Goal: Task Accomplishment & Management: Manage account settings

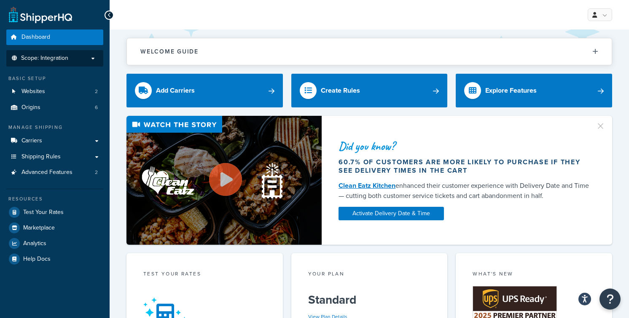
click at [52, 56] on span "Scope: Integration" at bounding box center [44, 58] width 47 height 7
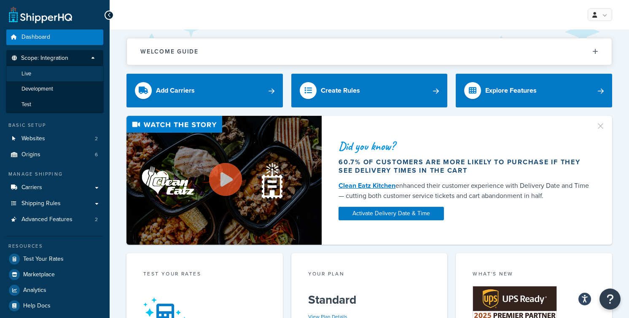
click at [47, 72] on li "Live" at bounding box center [55, 74] width 98 height 16
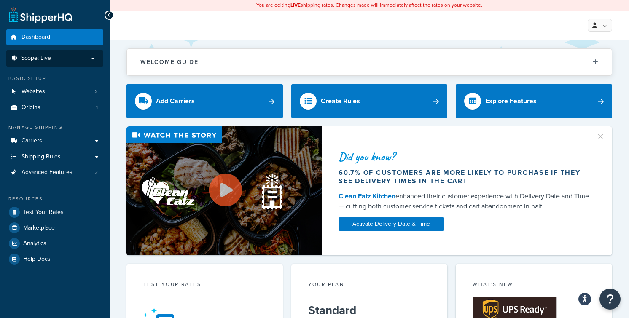
click at [48, 57] on span "Scope: Live" at bounding box center [36, 58] width 30 height 7
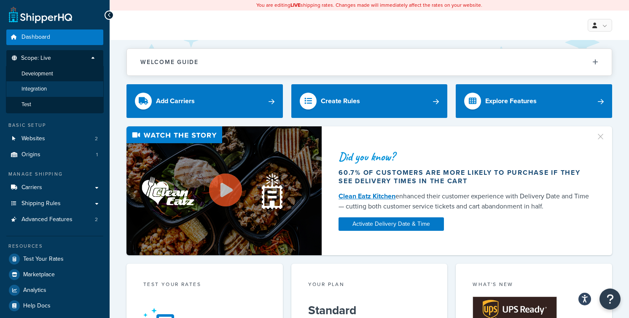
click at [46, 88] on span "Integration" at bounding box center [34, 89] width 25 height 7
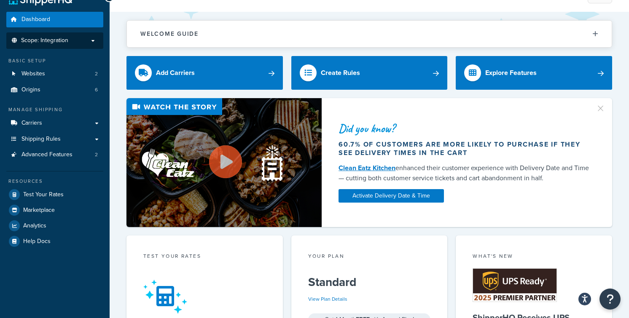
scroll to position [18, 0]
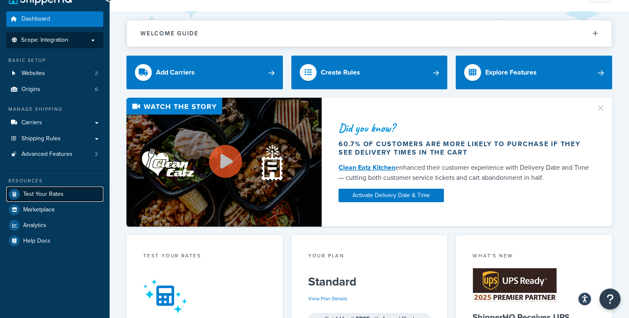
click at [50, 195] on span "Test Your Rates" at bounding box center [43, 194] width 40 height 7
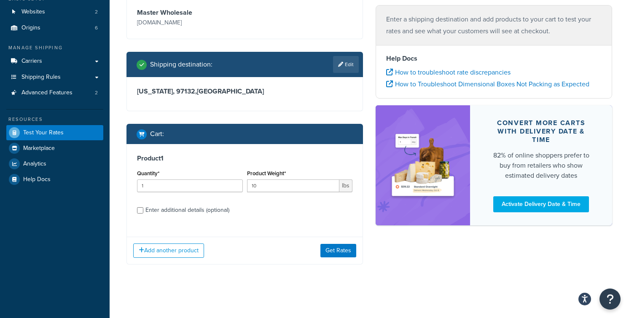
scroll to position [81, 0]
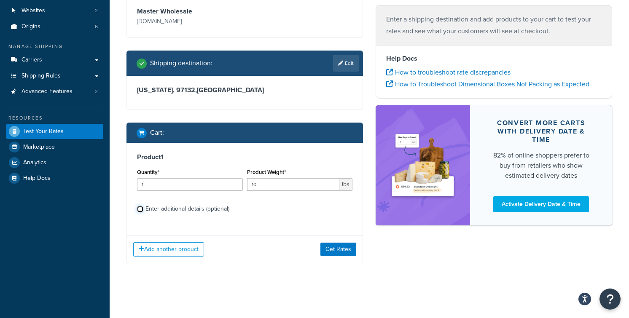
click at [142, 209] on input "Enter additional details (optional)" at bounding box center [140, 209] width 6 height 6
checkbox input "true"
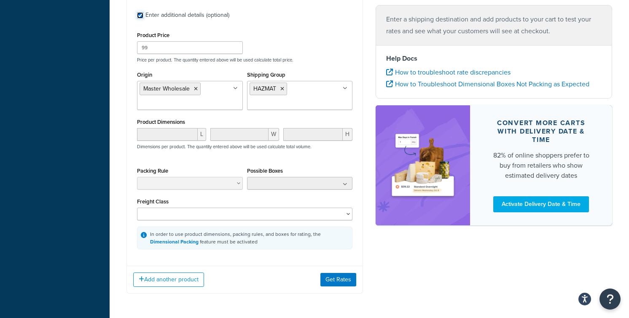
scroll to position [281, 0]
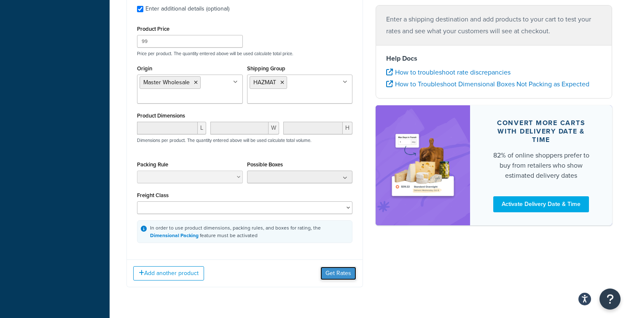
click at [343, 272] on button "Get Rates" at bounding box center [339, 273] width 36 height 13
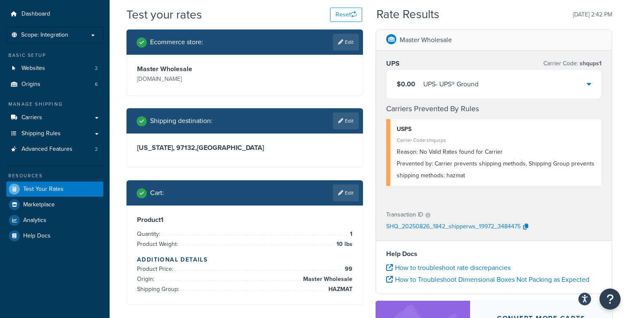
scroll to position [22, 0]
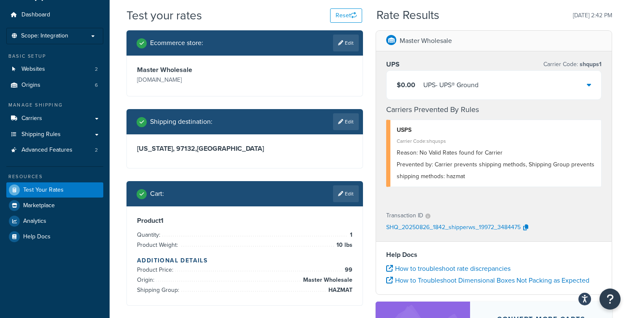
click at [590, 82] on icon at bounding box center [589, 84] width 4 height 7
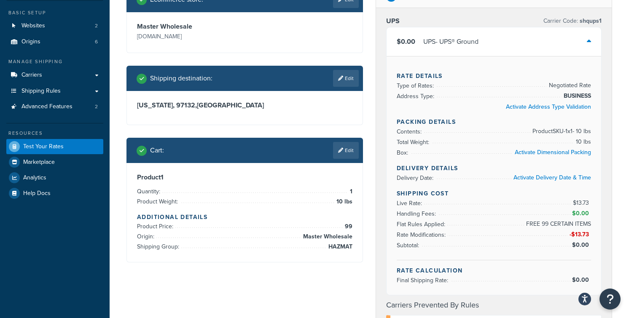
scroll to position [68, 0]
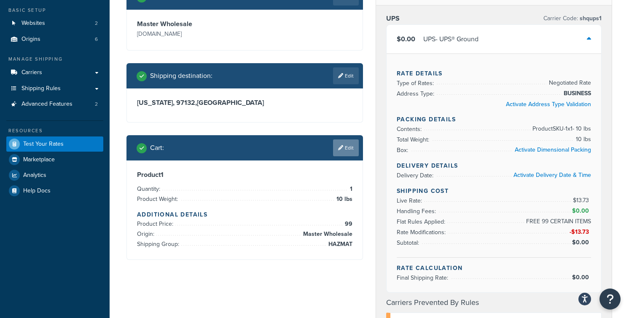
click at [348, 146] on link "Edit" at bounding box center [346, 148] width 26 height 17
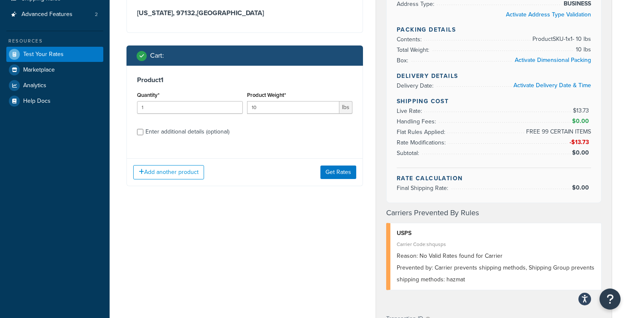
scroll to position [159, 0]
click at [141, 131] on input "Enter additional details (optional)" at bounding box center [140, 132] width 6 height 6
checkbox input "true"
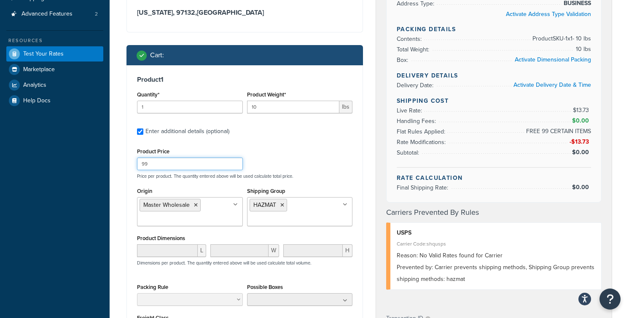
drag, startPoint x: 154, startPoint y: 163, endPoint x: 122, endPoint y: 162, distance: 32.1
click at [122, 162] on div "Ecommerce store : Edit Master Wholesale www.masterwholesale.com Shipping destin…" at bounding box center [244, 158] width 249 height 529
type input "89"
click at [293, 151] on div "Product Price 89 Price per product. The quantity entered above will be used cal…" at bounding box center [245, 162] width 220 height 33
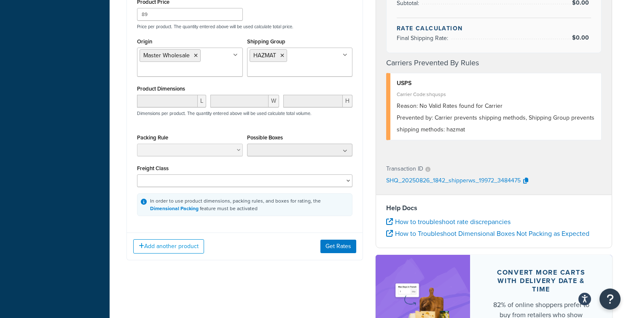
scroll to position [311, 0]
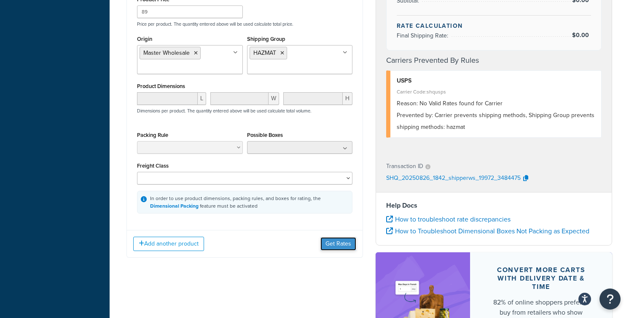
click at [338, 246] on button "Get Rates" at bounding box center [339, 243] width 36 height 13
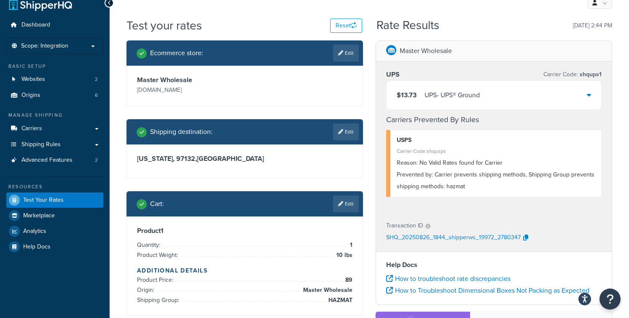
scroll to position [0, 0]
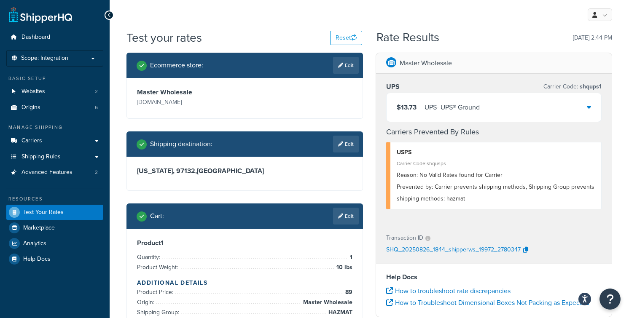
click at [589, 106] on icon at bounding box center [589, 107] width 4 height 7
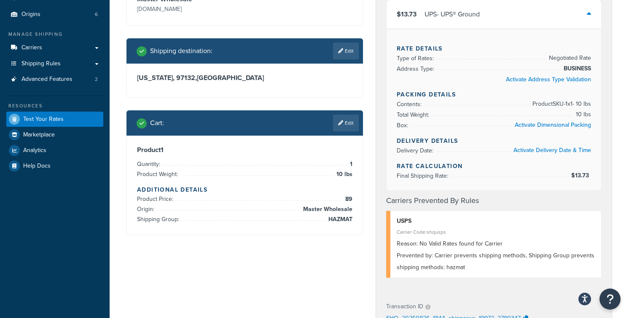
scroll to position [98, 0]
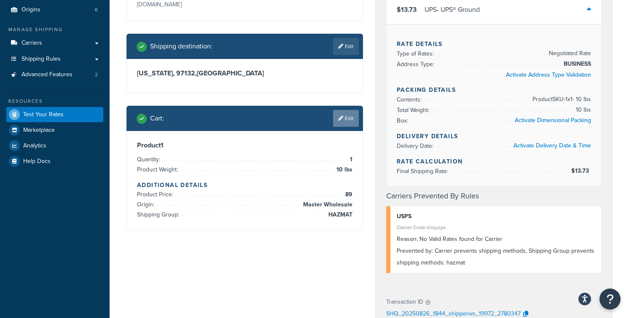
click at [344, 121] on link "Edit" at bounding box center [346, 118] width 26 height 17
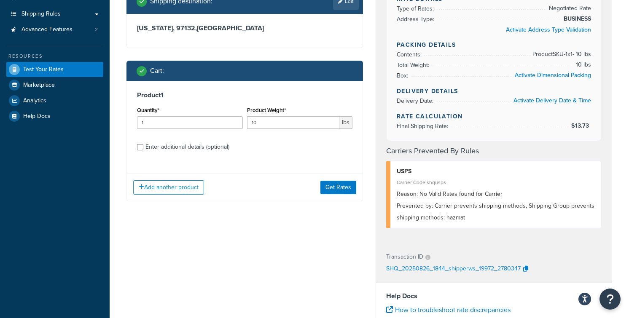
scroll to position [144, 0]
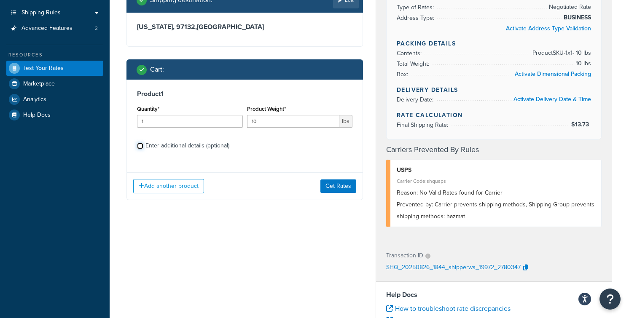
click at [139, 147] on input "Enter additional details (optional)" at bounding box center [140, 146] width 6 height 6
checkbox input "true"
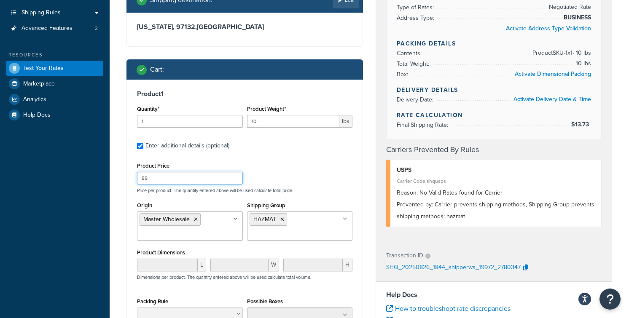
drag, startPoint x: 156, startPoint y: 179, endPoint x: 124, endPoint y: 177, distance: 31.7
click at [124, 177] on div "Ecommerce store : Edit Master Wholesale www.masterwholesale.com Shipping destin…" at bounding box center [244, 172] width 249 height 529
type input "109"
click at [277, 166] on div "Product Price 109 Price per product. The quantity entered above will be used ca…" at bounding box center [245, 176] width 220 height 33
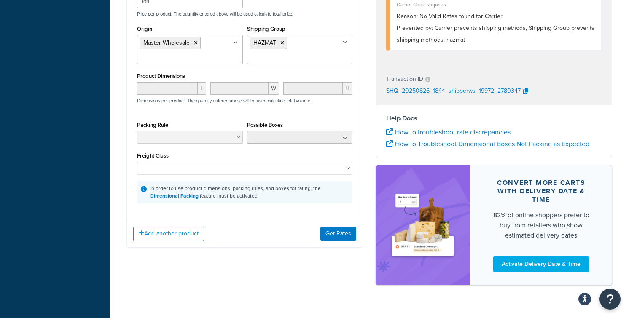
scroll to position [324, 0]
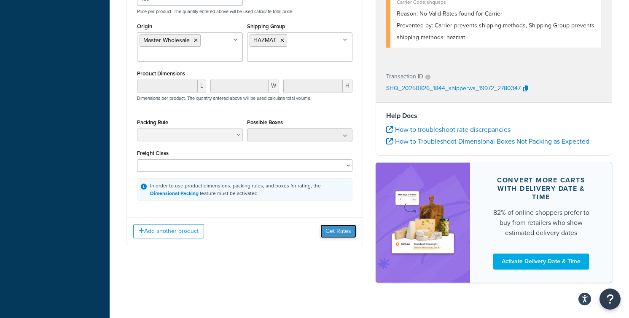
click at [342, 233] on button "Get Rates" at bounding box center [339, 231] width 36 height 13
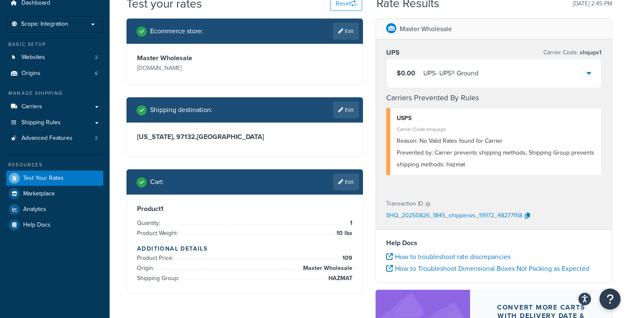
scroll to position [0, 0]
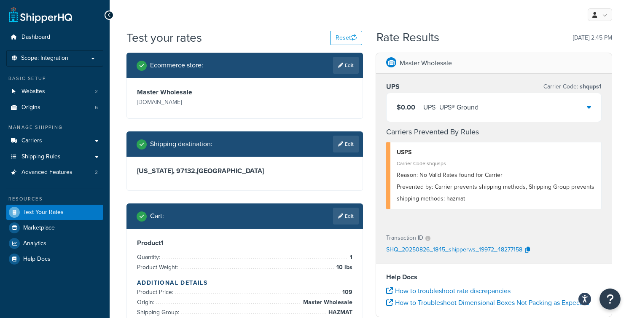
click at [589, 108] on icon at bounding box center [589, 107] width 4 height 7
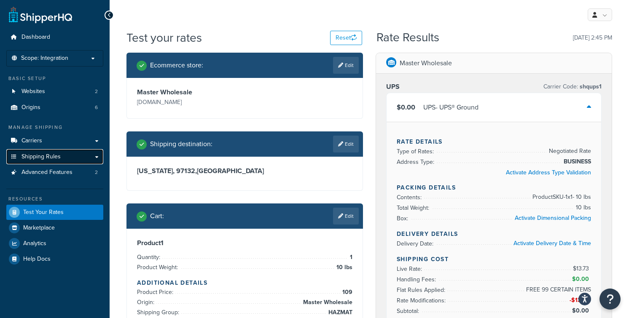
click at [59, 160] on span "Shipping Rules" at bounding box center [41, 157] width 39 height 7
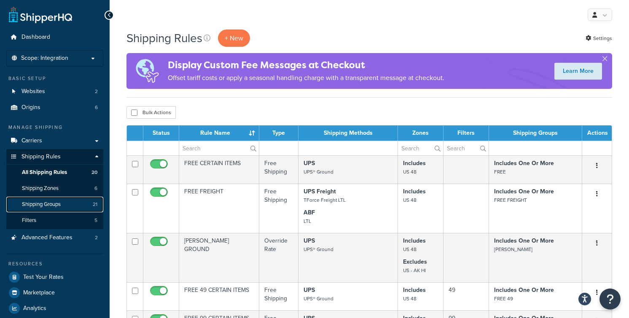
click at [56, 204] on span "Shipping Groups" at bounding box center [41, 204] width 39 height 7
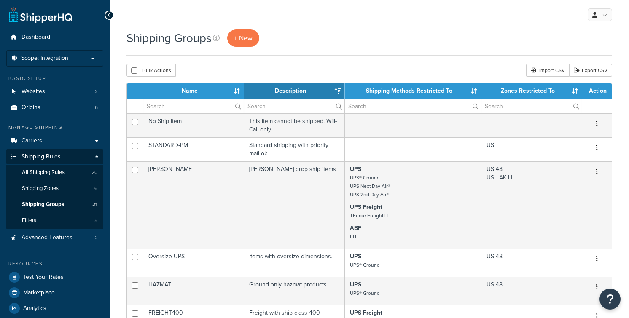
select select "15"
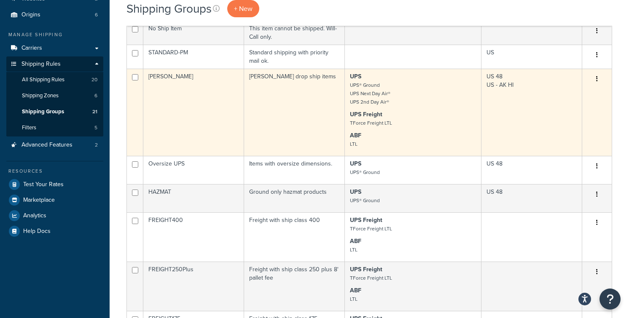
scroll to position [95, 0]
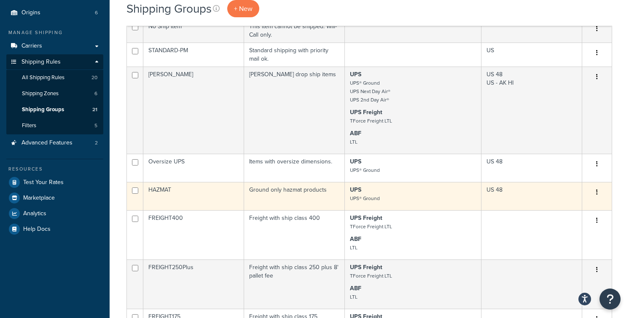
click at [596, 192] on icon "button" at bounding box center [597, 192] width 2 height 6
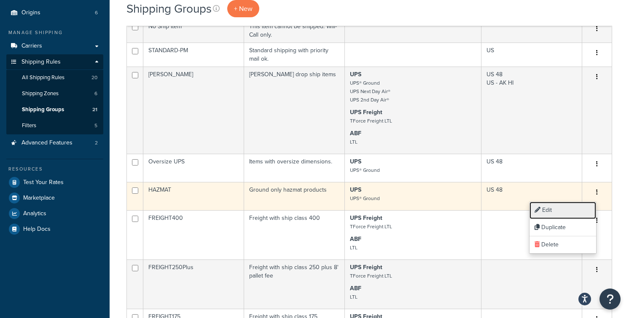
click at [566, 211] on link "Edit" at bounding box center [563, 210] width 67 height 17
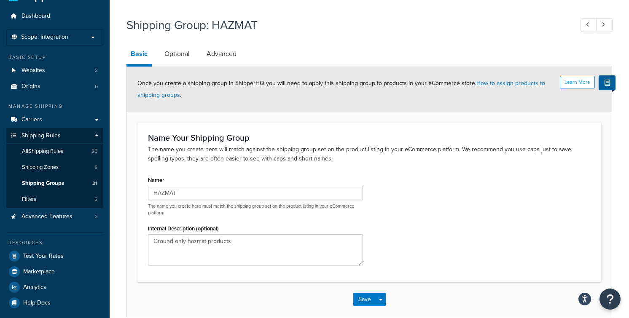
scroll to position [19, 0]
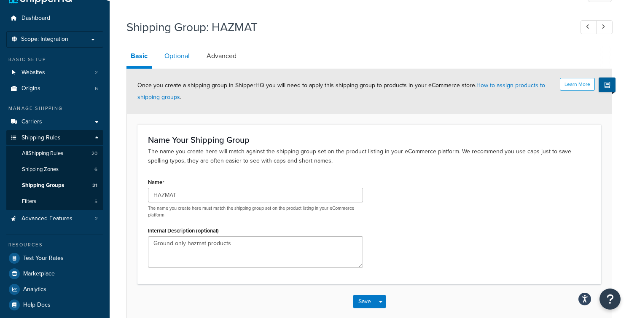
click at [177, 57] on link "Optional" at bounding box center [177, 56] width 34 height 20
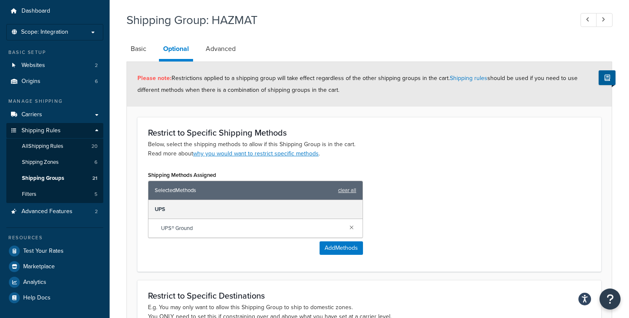
scroll to position [24, 0]
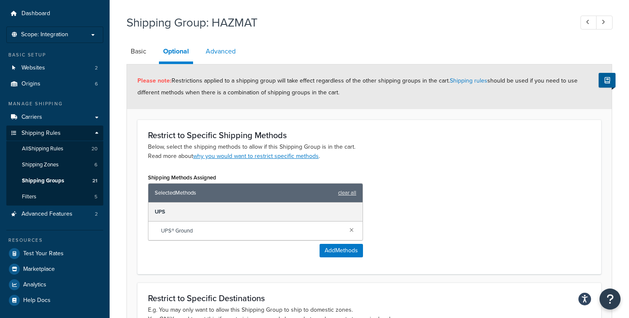
click at [226, 51] on link "Advanced" at bounding box center [221, 51] width 38 height 20
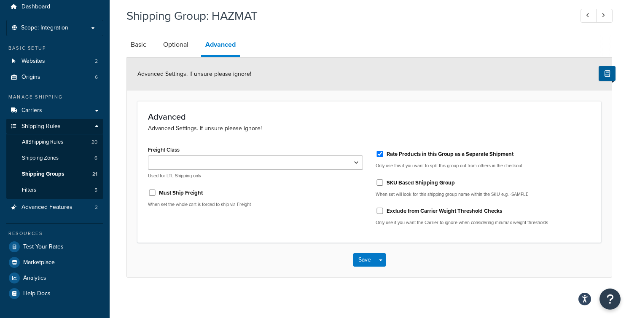
scroll to position [32, 0]
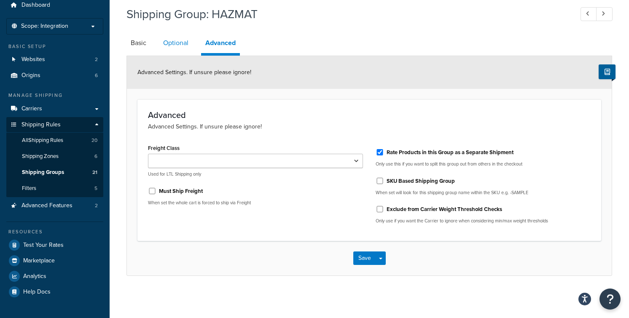
click at [173, 42] on link "Optional" at bounding box center [176, 43] width 34 height 20
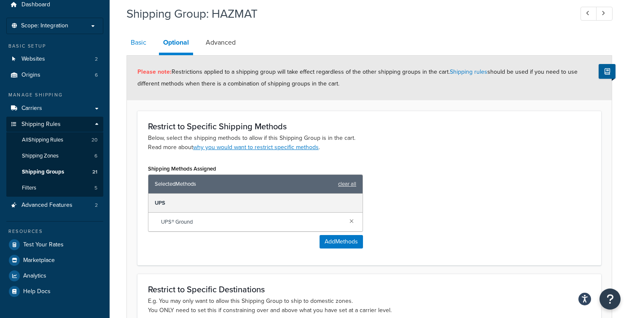
click at [135, 45] on link "Basic" at bounding box center [139, 42] width 24 height 20
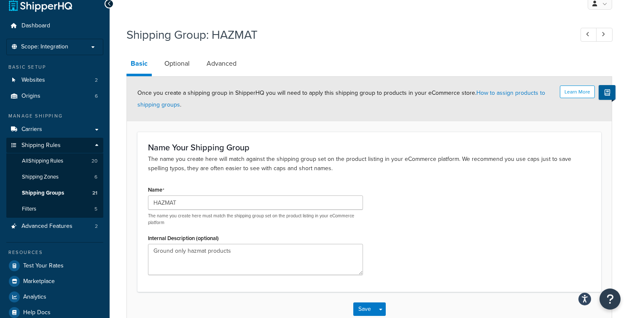
scroll to position [1, 0]
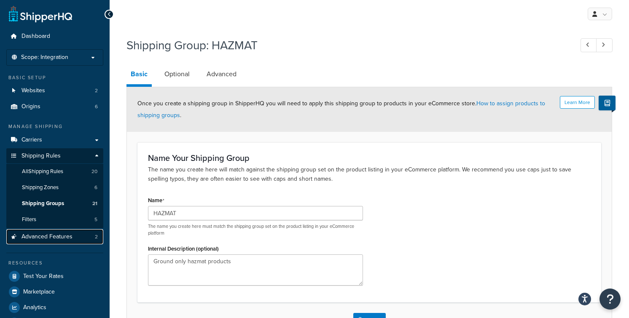
click at [60, 238] on span "Advanced Features" at bounding box center [47, 237] width 51 height 7
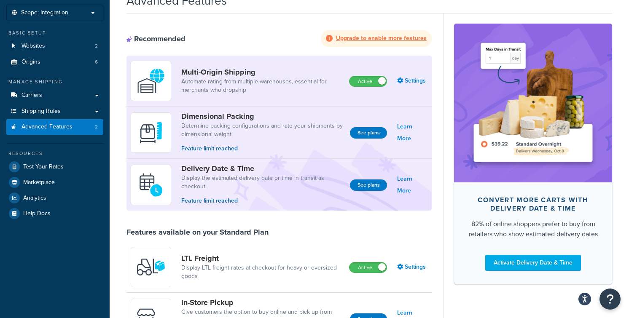
scroll to position [40, 0]
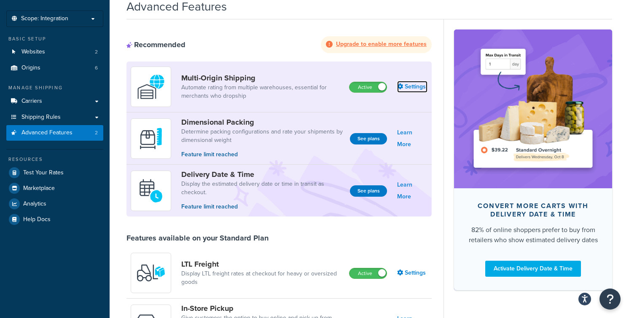
click at [414, 87] on link "Settings" at bounding box center [412, 87] width 30 height 12
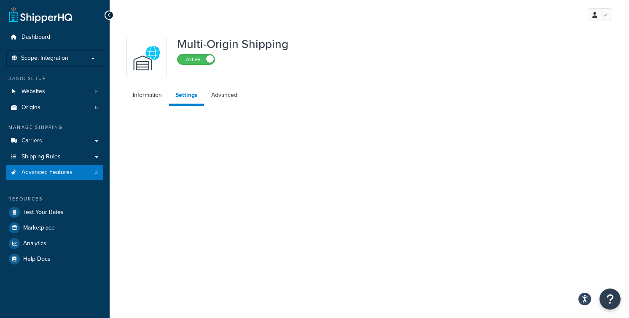
select select "false"
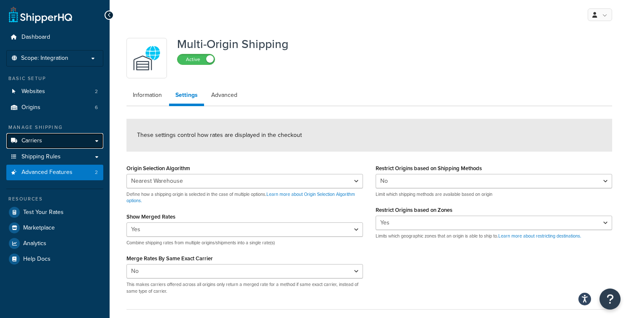
click at [67, 140] on link "Carriers" at bounding box center [54, 141] width 97 height 16
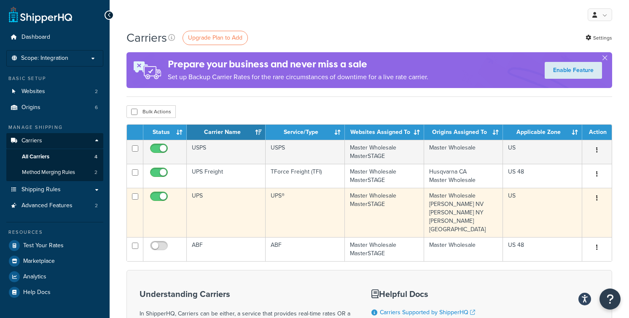
click at [200, 195] on td "UPS" at bounding box center [226, 212] width 79 height 49
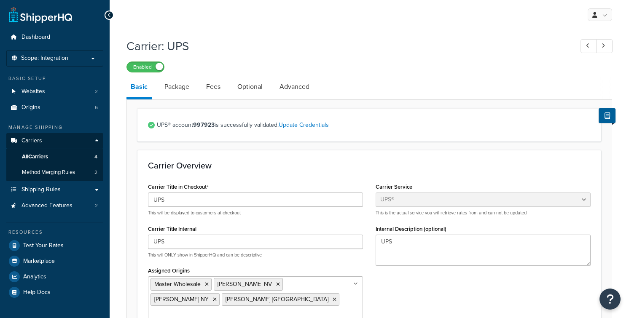
select select "ups"
click at [180, 86] on link "Package" at bounding box center [176, 87] width 33 height 20
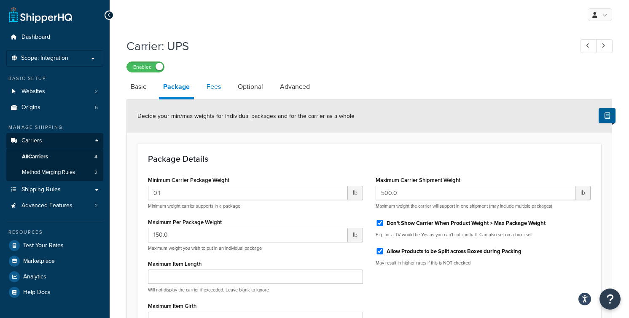
click at [215, 87] on link "Fees" at bounding box center [213, 87] width 23 height 20
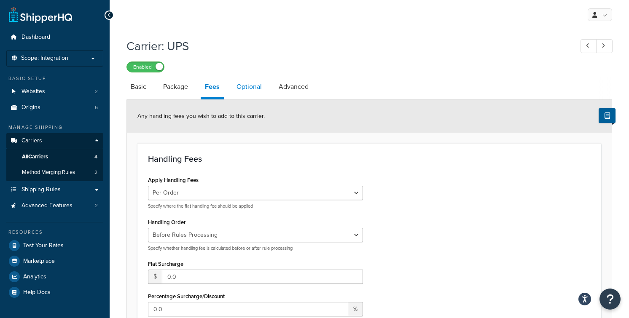
click at [254, 86] on link "Optional" at bounding box center [249, 87] width 34 height 20
select select "business"
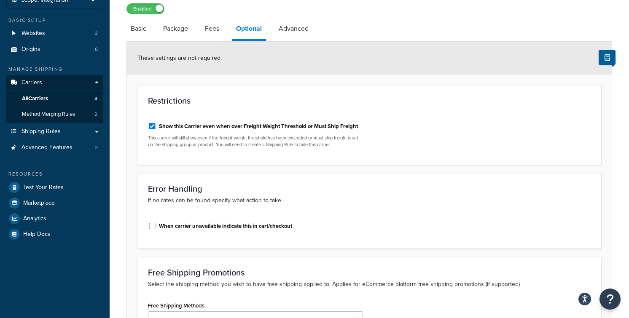
scroll to position [55, 0]
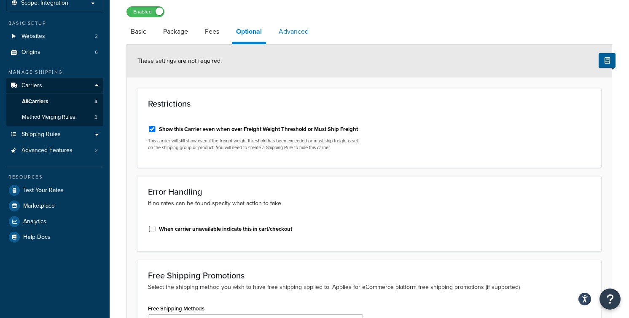
click at [300, 35] on link "Advanced" at bounding box center [294, 32] width 38 height 20
select select "false"
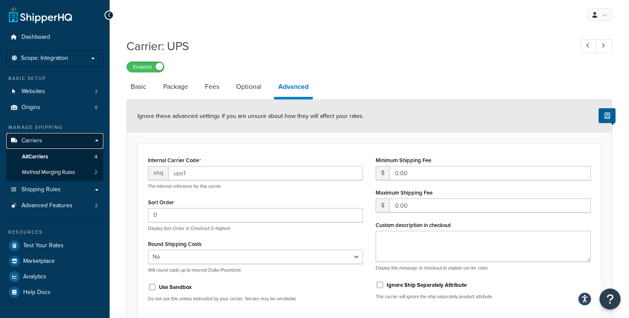
click at [61, 139] on link "Carriers" at bounding box center [54, 141] width 97 height 16
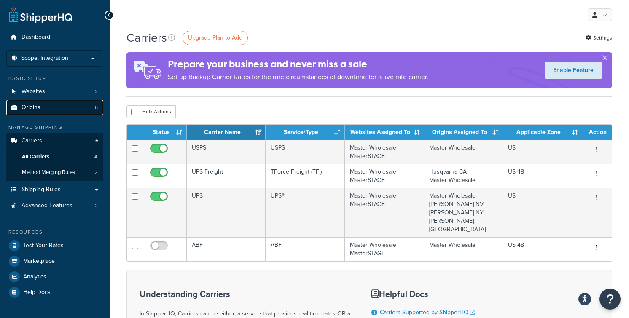
click at [74, 103] on link "Origins 6" at bounding box center [54, 108] width 97 height 16
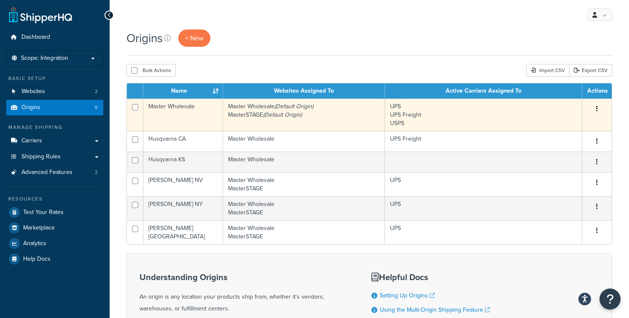
click at [182, 108] on td "Master Wholesale" at bounding box center [183, 115] width 80 height 32
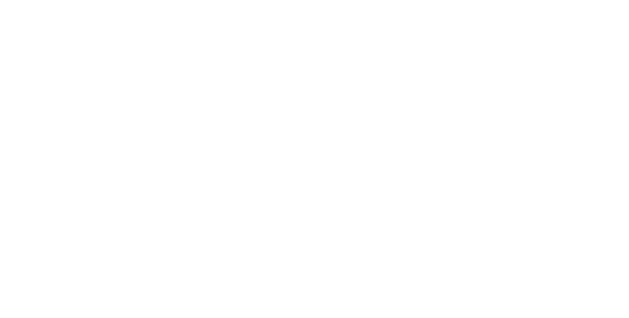
select select "47"
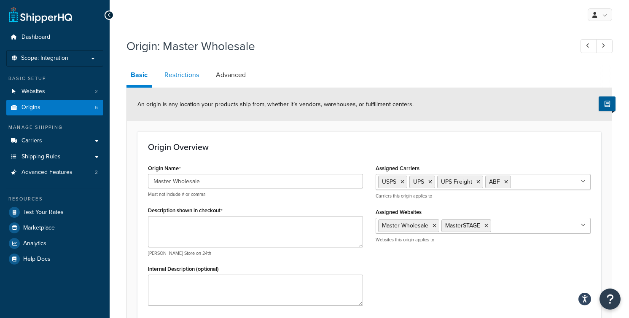
click at [186, 76] on link "Restrictions" at bounding box center [181, 75] width 43 height 20
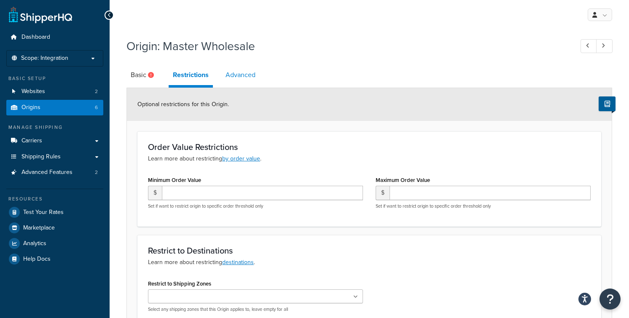
click at [244, 77] on link "Advanced" at bounding box center [240, 75] width 38 height 20
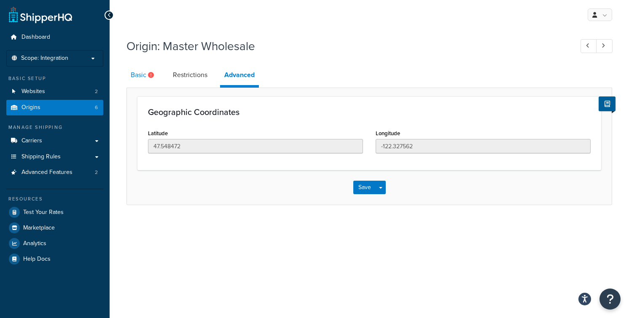
click at [133, 75] on link "Basic" at bounding box center [144, 75] width 34 height 20
select select "47"
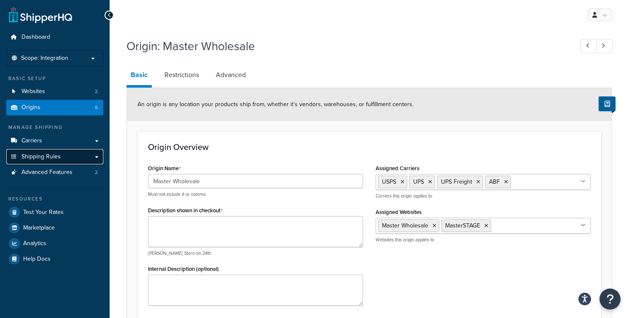
click at [44, 157] on span "Shipping Rules" at bounding box center [41, 157] width 39 height 7
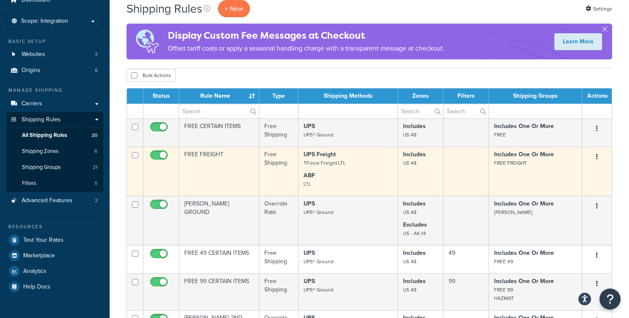
scroll to position [43, 0]
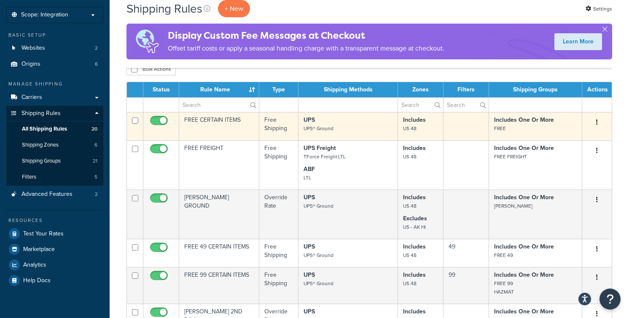
click at [229, 128] on td "FREE CERTAIN ITEMS" at bounding box center [219, 126] width 80 height 28
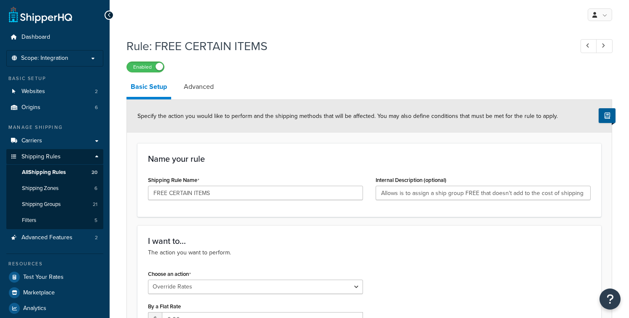
select select "OVERRIDE"
select select "SHIPPING_GROUP"
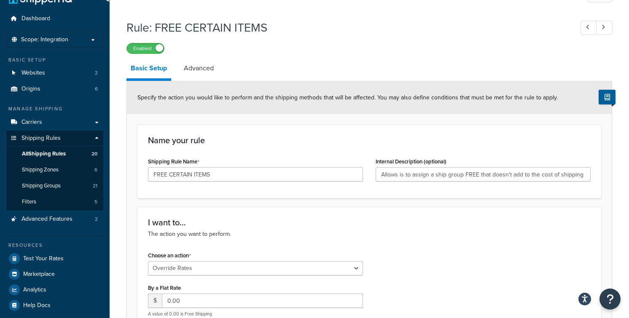
scroll to position [14, 0]
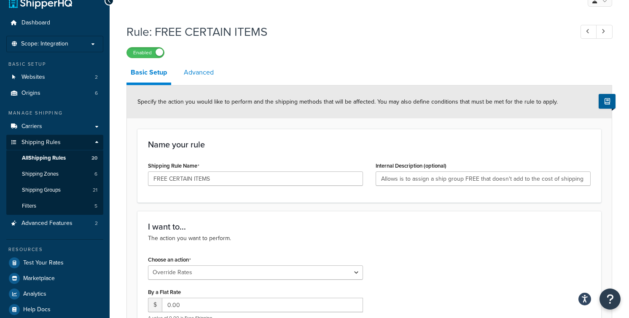
click at [206, 71] on link "Advanced" at bounding box center [199, 72] width 38 height 20
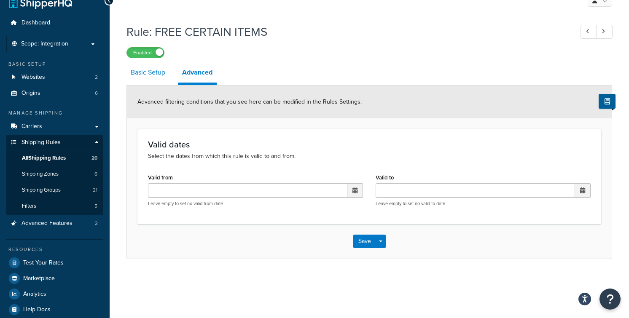
click at [148, 74] on link "Basic Setup" at bounding box center [148, 72] width 43 height 20
select select "OVERRIDE"
select select "SHIPPING_GROUP"
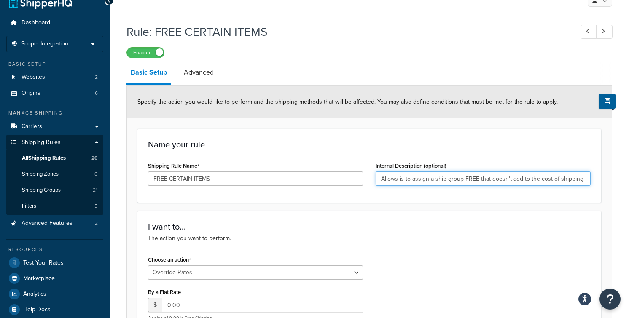
click at [429, 181] on input "Allows is to assign a ship group FREE that doesn't add to the cost of shipping …" at bounding box center [483, 179] width 215 height 14
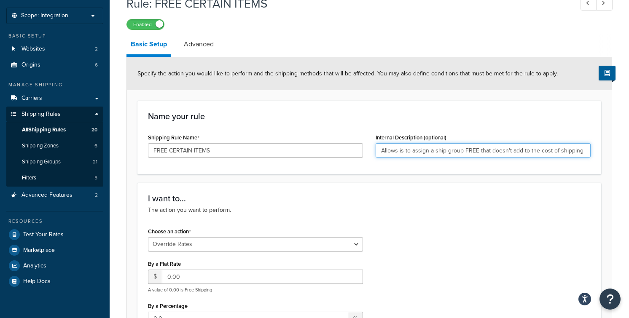
scroll to position [42, 0]
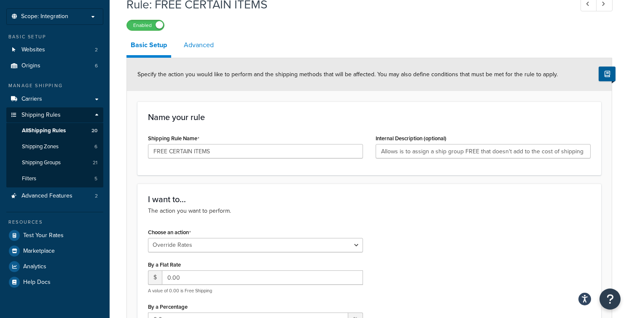
click at [202, 46] on link "Advanced" at bounding box center [199, 45] width 38 height 20
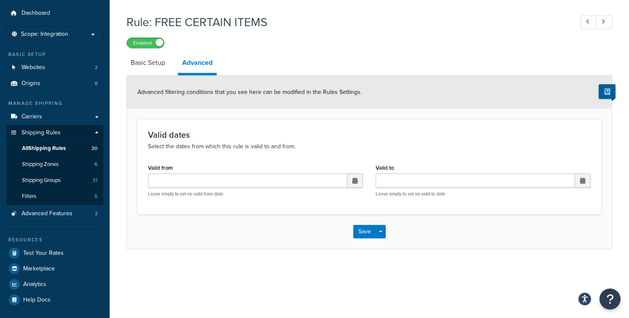
scroll to position [24, 0]
click at [143, 63] on link "Basic Setup" at bounding box center [148, 63] width 43 height 20
select select "OVERRIDE"
select select "SHIPPING_GROUP"
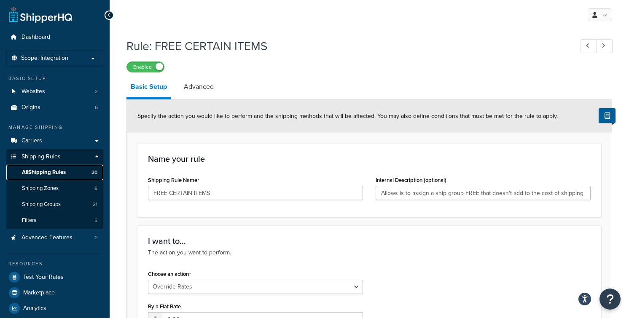
click at [50, 172] on span "All Shipping Rules" at bounding box center [44, 172] width 44 height 7
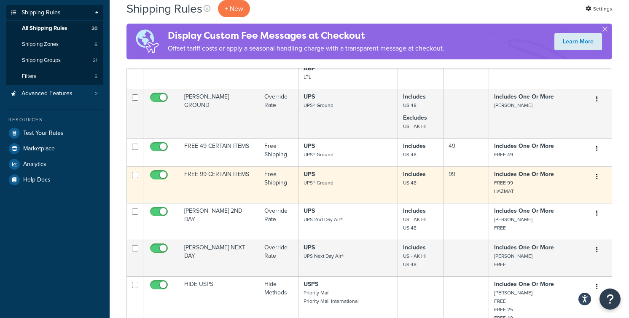
scroll to position [143, 0]
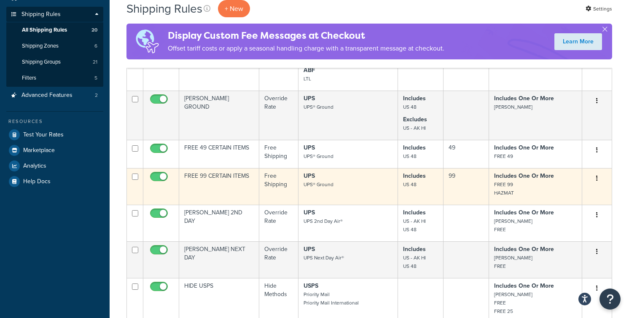
click at [386, 189] on p "UPS UPS® Ground" at bounding box center [348, 180] width 89 height 17
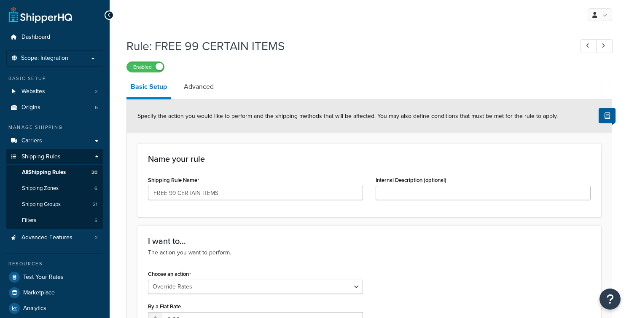
select select "OVERRIDE"
select select "SHIPPING_GROUP"
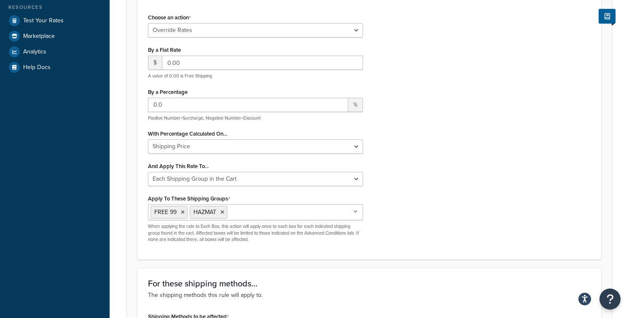
scroll to position [262, 0]
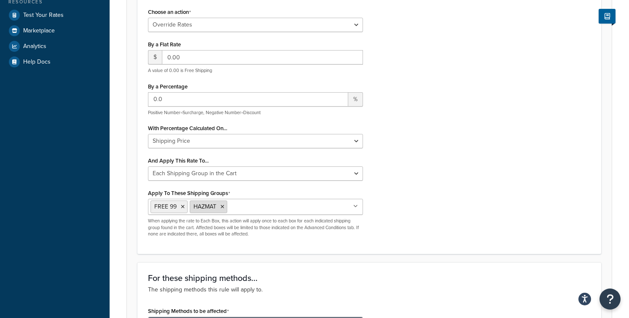
click at [224, 207] on icon at bounding box center [223, 207] width 4 height 5
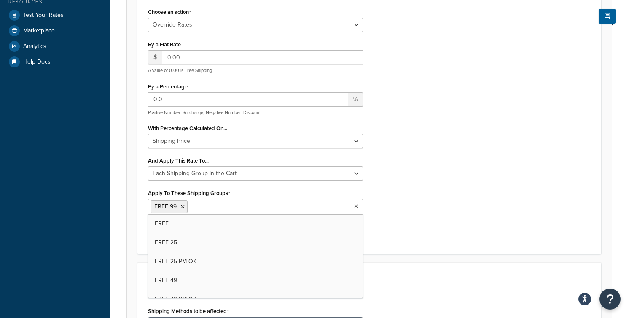
click at [435, 200] on div "Choose an action Choose an action Override Rates Surcharge or discount rates Hi…" at bounding box center [370, 125] width 456 height 238
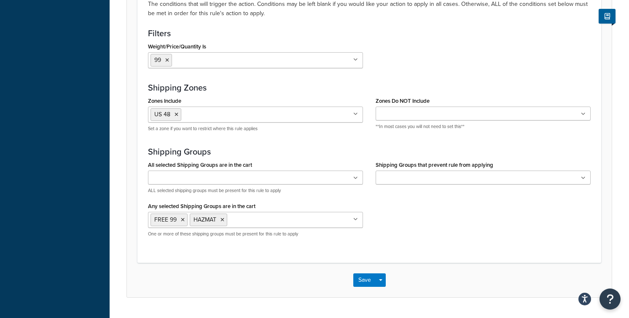
scroll to position [725, 0]
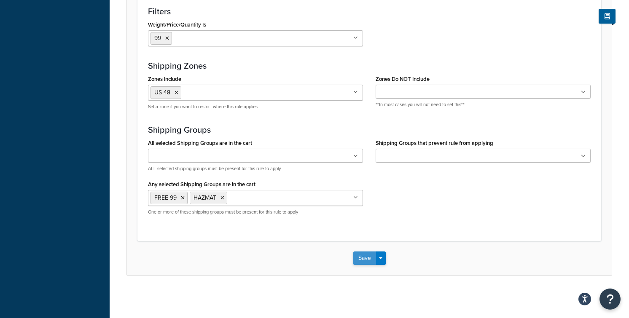
click at [364, 260] on button "Save" at bounding box center [364, 258] width 23 height 13
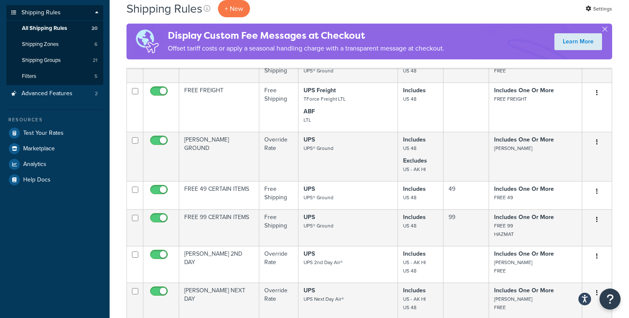
scroll to position [159, 0]
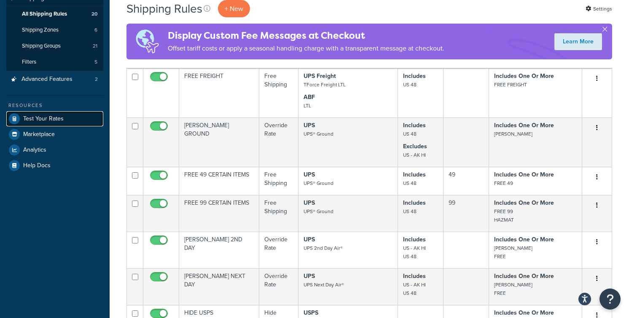
click at [54, 119] on span "Test Your Rates" at bounding box center [43, 119] width 40 height 7
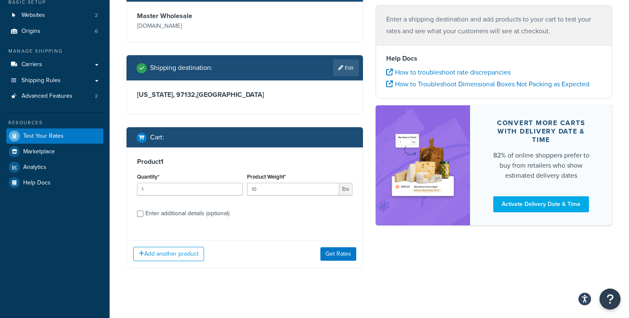
scroll to position [81, 0]
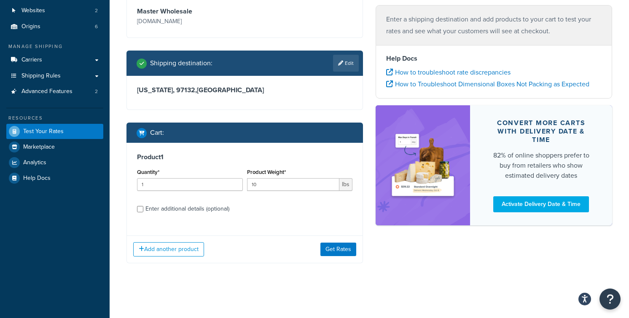
click at [180, 209] on div "Enter additional details (optional)" at bounding box center [188, 209] width 84 height 12
click at [143, 209] on input "Enter additional details (optional)" at bounding box center [140, 209] width 6 height 6
checkbox input "true"
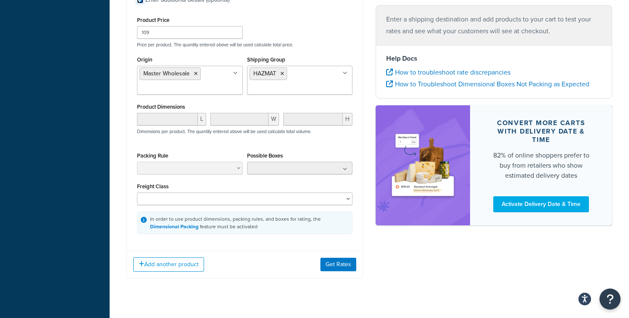
scroll to position [302, 0]
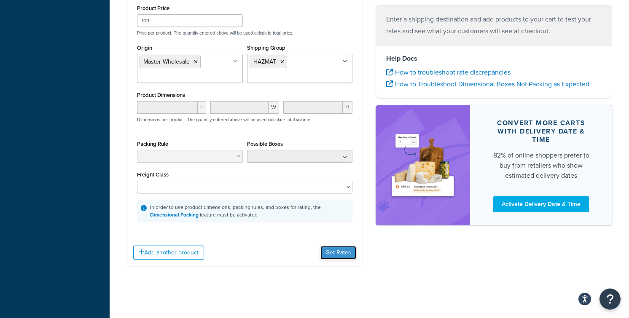
click at [339, 255] on button "Get Rates" at bounding box center [339, 252] width 36 height 13
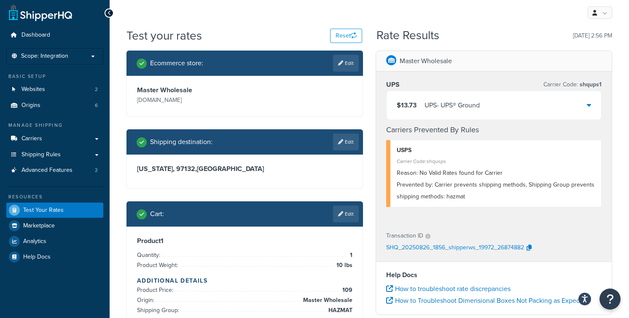
scroll to position [0, 0]
